Goal: Check status: Check status

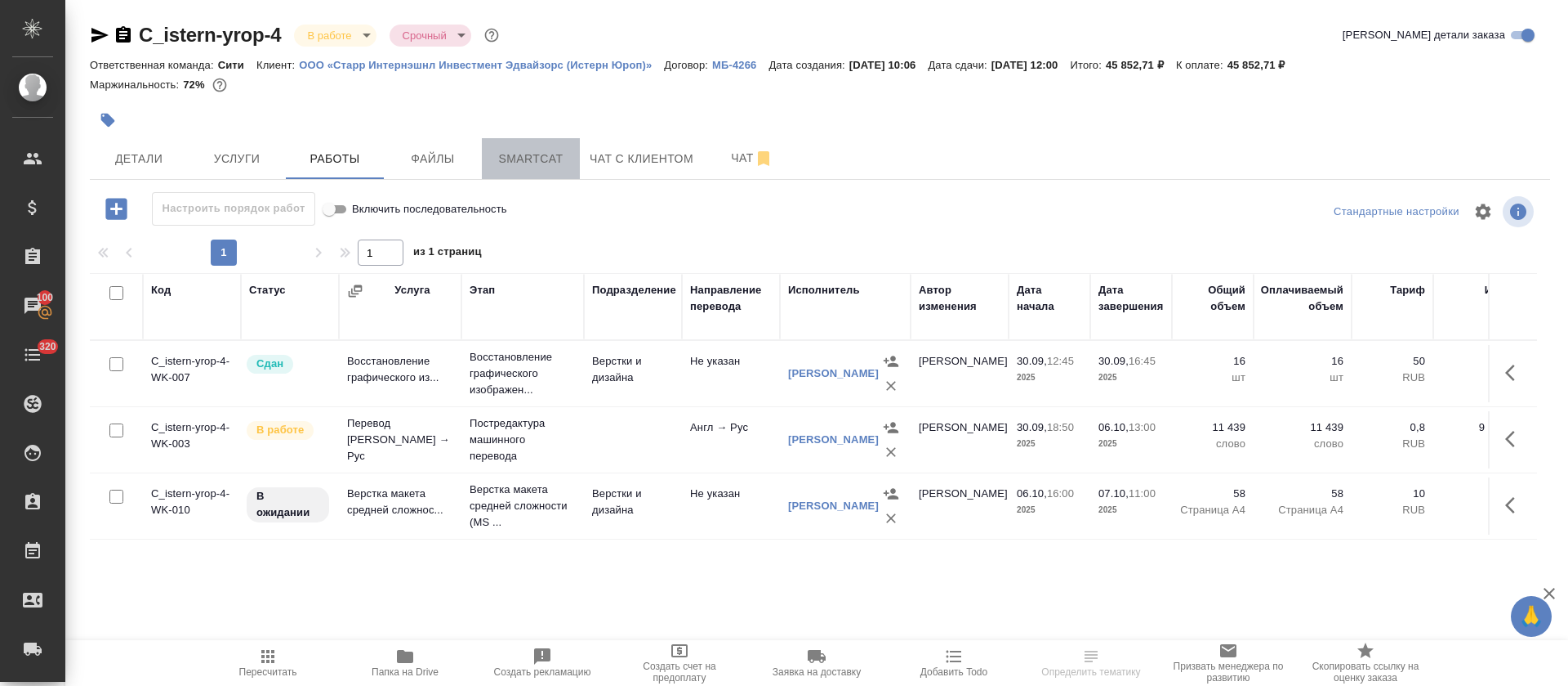
click at [515, 146] on button "Smartcat" at bounding box center [530, 159] width 98 height 41
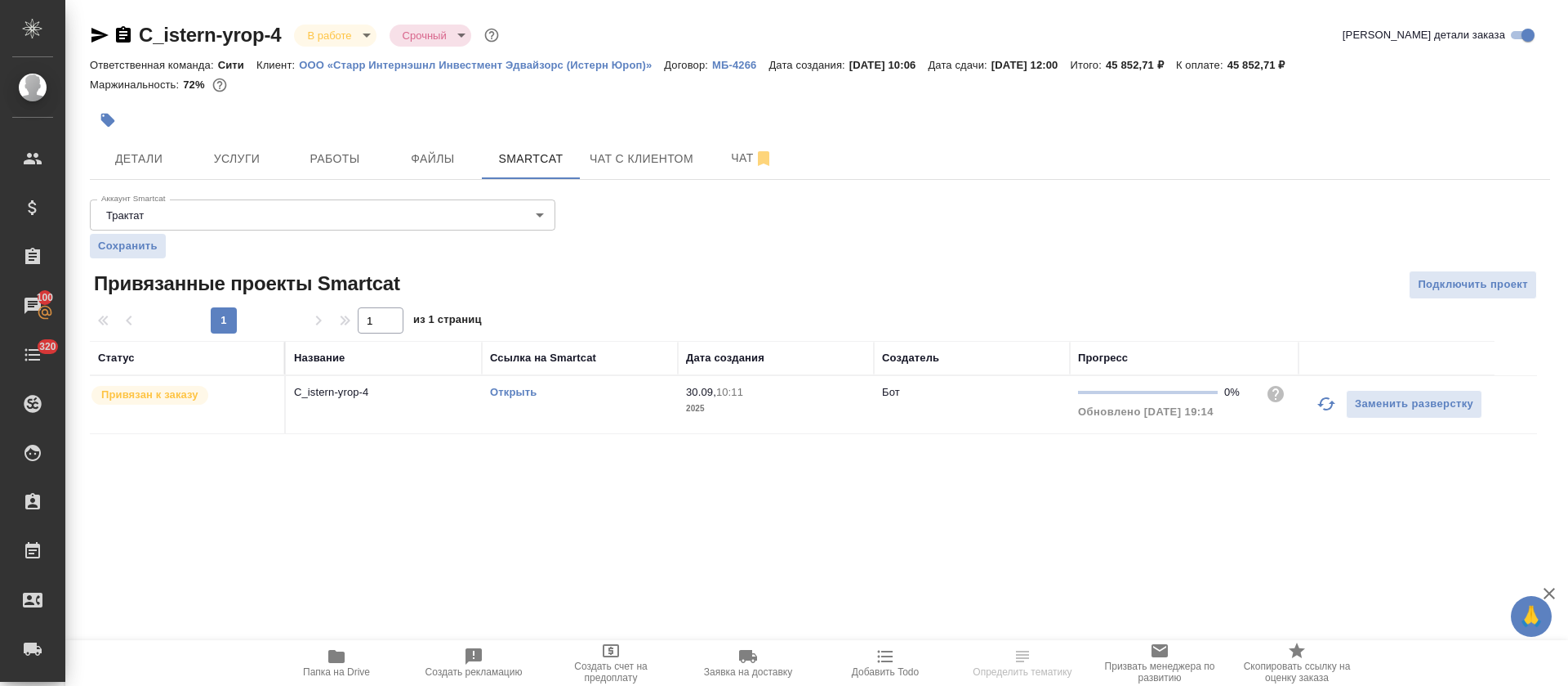
click at [502, 390] on link "Открыть" at bounding box center [514, 391] width 47 height 13
